Goal: Find specific page/section

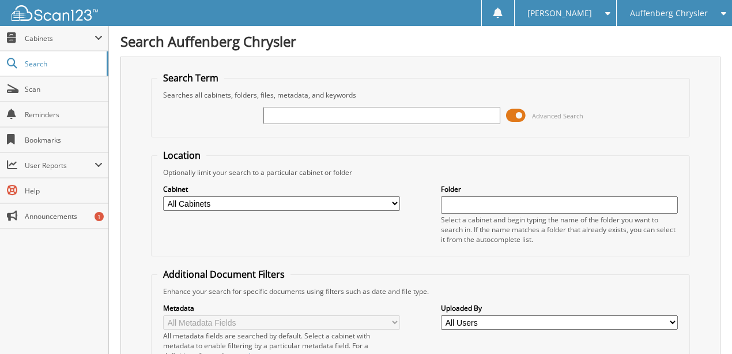
click at [300, 119] on input "text" at bounding box center [382, 115] width 237 height 17
type input "921009"
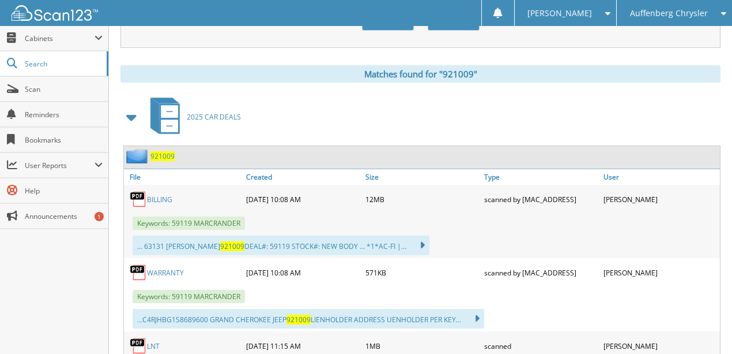
scroll to position [461, 0]
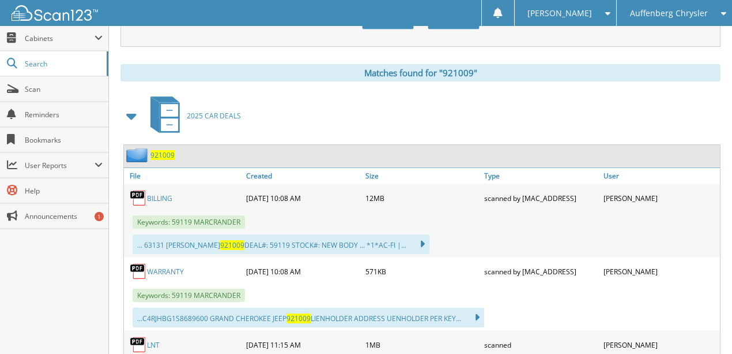
click at [161, 193] on link "BILLING" at bounding box center [159, 198] width 25 height 10
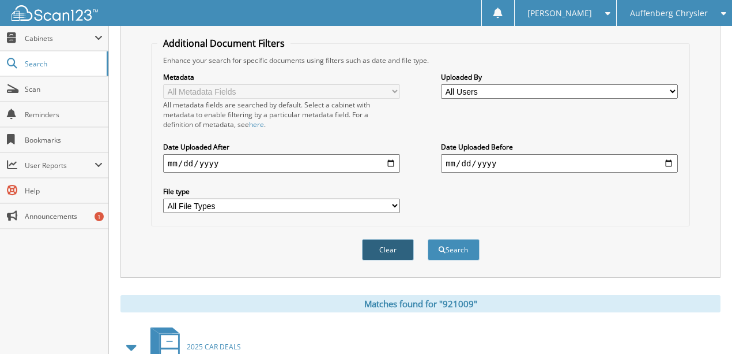
click at [389, 239] on button "Clear" at bounding box center [388, 249] width 52 height 21
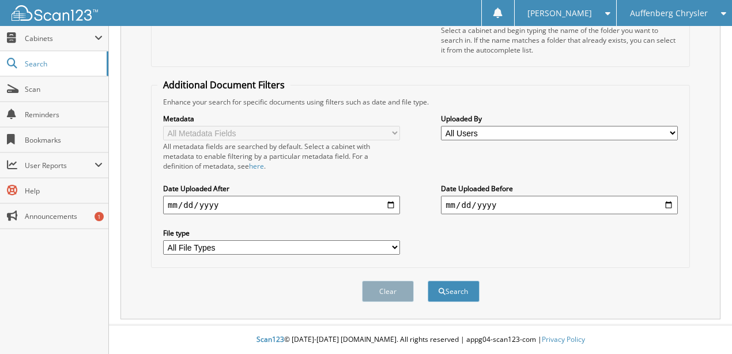
scroll to position [178, 0]
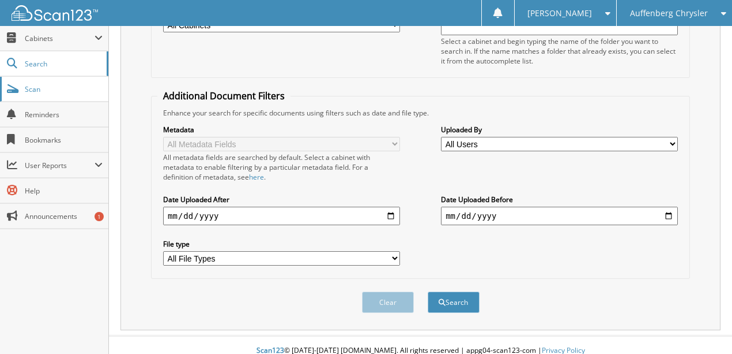
click at [33, 87] on span "Scan" at bounding box center [64, 89] width 78 height 10
